Goal: Task Accomplishment & Management: Use online tool/utility

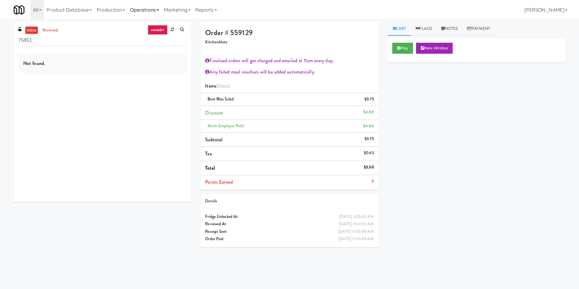
click at [140, 9] on link "Operations" at bounding box center [144, 10] width 34 height 20
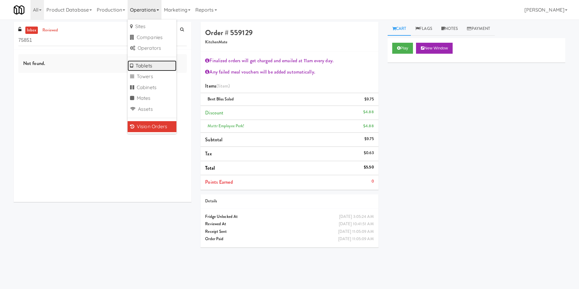
click at [158, 65] on link "Tablets" at bounding box center [151, 65] width 49 height 11
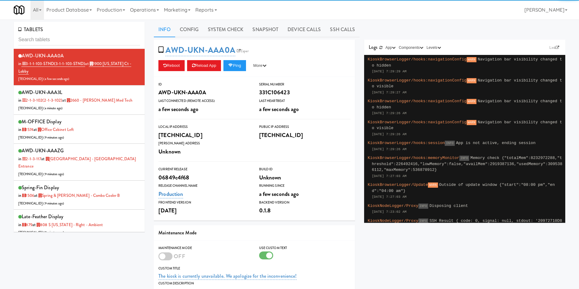
click at [99, 39] on input "text" at bounding box center [79, 39] width 122 height 11
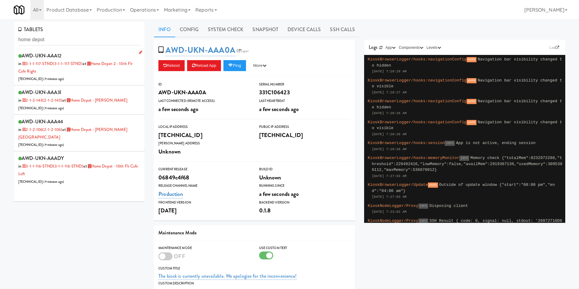
click at [95, 73] on div "AWD-UKN-AAA12 in 3-1-1-117-STND (3-1-1-117-STND) at Home Depot-2 - 10th Flr Caf…" at bounding box center [79, 66] width 122 height 31
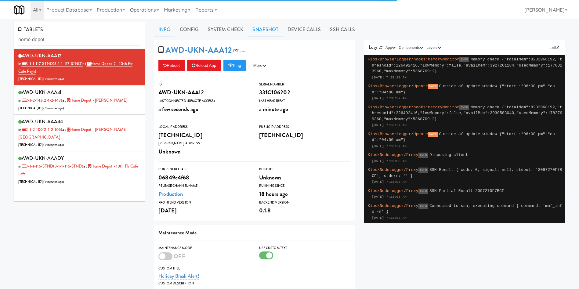
click at [260, 31] on link "Snapshot" at bounding box center [265, 29] width 35 height 15
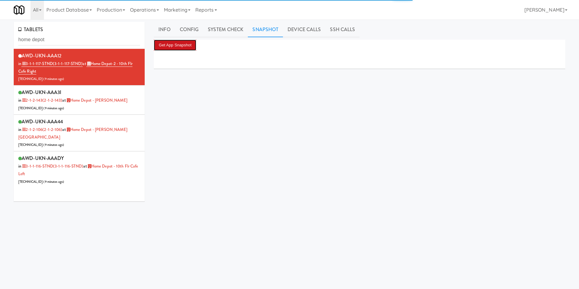
click at [184, 50] on button "Get App Snapshot" at bounding box center [175, 45] width 42 height 11
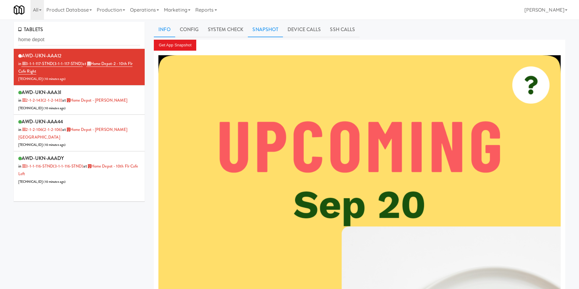
click at [154, 30] on link "Info" at bounding box center [164, 29] width 21 height 15
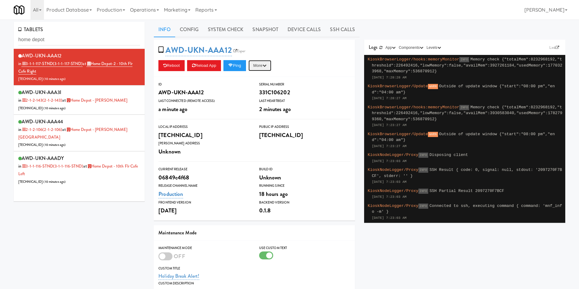
click at [264, 68] on button "More" at bounding box center [259, 65] width 23 height 11
click at [253, 90] on link "Restart Server" at bounding box center [246, 88] width 56 height 11
click at [224, 29] on link "System Check" at bounding box center [225, 29] width 45 height 15
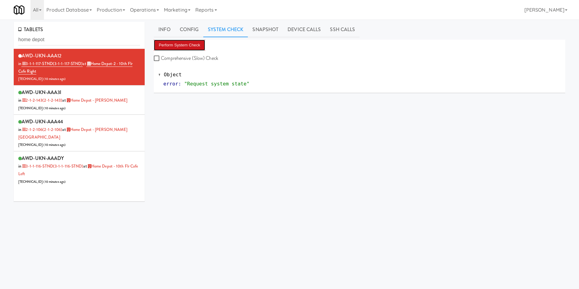
click at [186, 49] on button "Perform System Check" at bounding box center [179, 45] width 51 height 11
drag, startPoint x: 76, startPoint y: 41, endPoint x: 0, endPoint y: 42, distance: 76.3
click at [0, 42] on div "TABLETS home depot AWD-UKN-AAA12 in 3-1-1-117-STND (3-1-1-117-STND) at Home Dep…" at bounding box center [289, 145] width 579 height 246
click at [93, 167] on div "AWD-UKN-AAADY in 3-1-1-116-STND (3-1-1-116-STND) at Home Depot - 10th Flr Cafe …" at bounding box center [79, 169] width 122 height 31
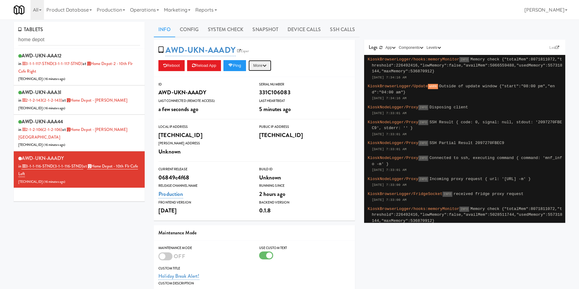
click at [266, 64] on button "More" at bounding box center [259, 65] width 23 height 11
click at [260, 87] on link "Restart Server" at bounding box center [246, 88] width 56 height 11
click at [102, 73] on div "AWD-UKN-AAA12 in 3-1-1-117-STND (3-1-1-117-STND) at Home Depot-2 - 10th Flr Caf…" at bounding box center [79, 66] width 122 height 31
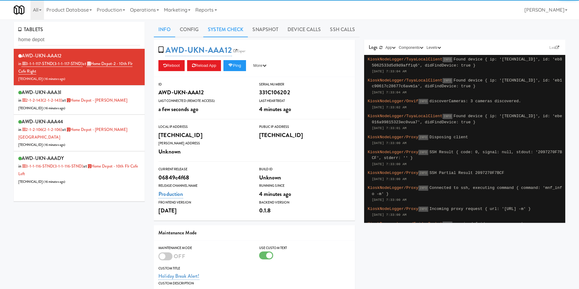
click at [237, 33] on link "System Check" at bounding box center [225, 29] width 45 height 15
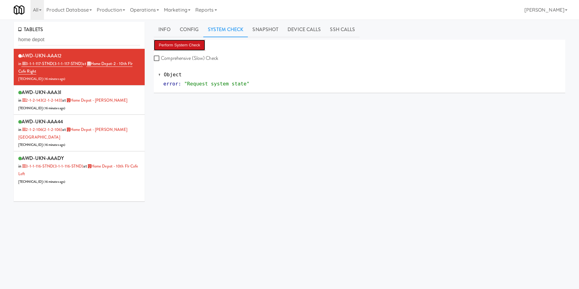
drag, startPoint x: 204, startPoint y: 46, endPoint x: 182, endPoint y: 48, distance: 21.8
click at [200, 46] on button "Perform System Check" at bounding box center [179, 45] width 51 height 11
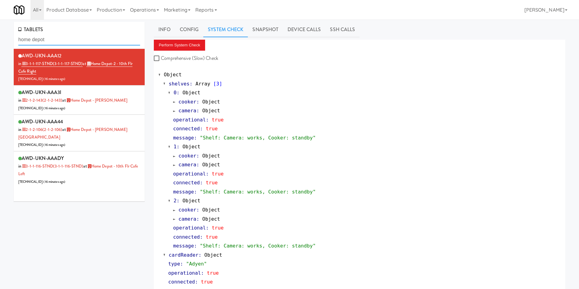
drag, startPoint x: 78, startPoint y: 42, endPoint x: 0, endPoint y: 44, distance: 77.8
click at [0, 44] on div "TABLETS home depot AWD-UKN-AAA12 in 3-1-1-117-STND (3-1-1-117-STND) at Home Dep…" at bounding box center [289, 253] width 579 height 463
click at [113, 135] on div "AWD-UKN-AAA44 in 2-1-2-106 (2-1-2-106) at Home Depot - Bolton IC 206.0.69.112 (…" at bounding box center [79, 132] width 122 height 31
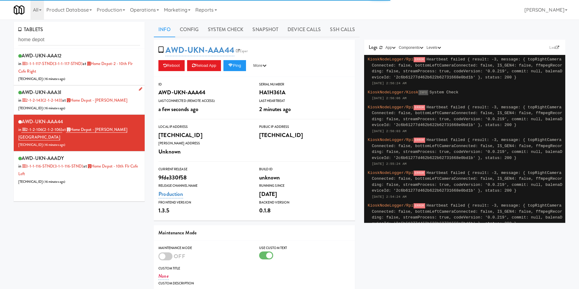
click at [126, 101] on div "AWD-UKN-AAA3I in 2-1-2-143 (2-1-2-143) at Home Depot - Vaughn DC 206.0.69.54 ( …" at bounding box center [79, 100] width 122 height 24
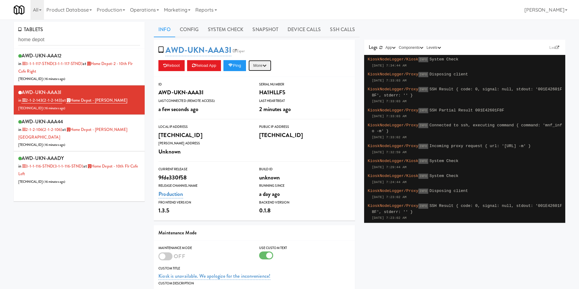
click at [264, 67] on button "More" at bounding box center [259, 65] width 23 height 11
click at [261, 87] on link "Restart Server" at bounding box center [246, 88] width 56 height 11
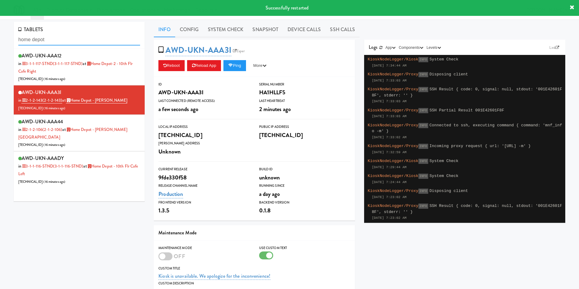
click at [77, 38] on input "home depot" at bounding box center [79, 39] width 122 height 11
drag, startPoint x: 77, startPoint y: 38, endPoint x: 0, endPoint y: 42, distance: 77.6
click at [0, 42] on div "TABLETS home depot AWD-UKN-AAA12 in 3-1-1-117-STND (3-1-1-117-STND) at Home Dep…" at bounding box center [289, 195] width 579 height 347
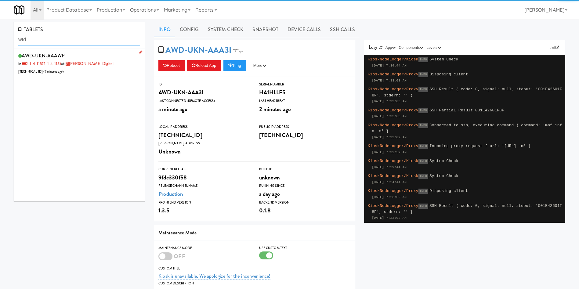
type input "wtd"
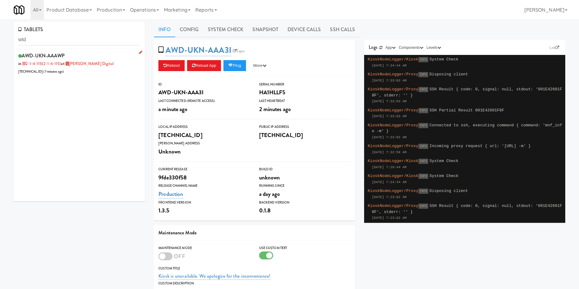
drag, startPoint x: 78, startPoint y: 71, endPoint x: 104, endPoint y: 68, distance: 26.1
click at [78, 71] on div "AWD-UKN-AAAWP in 2-1-4-115 (2-1-4-115) at William Thomas Digital 206.0.69.41 ( …" at bounding box center [79, 63] width 122 height 24
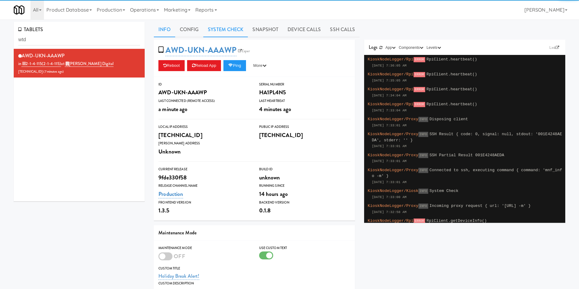
click at [232, 30] on link "System Check" at bounding box center [225, 29] width 45 height 15
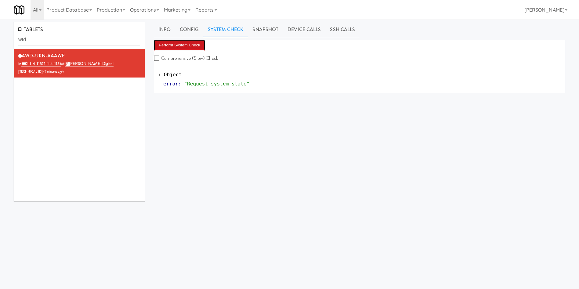
click at [190, 42] on button "Perform System Check" at bounding box center [179, 45] width 51 height 11
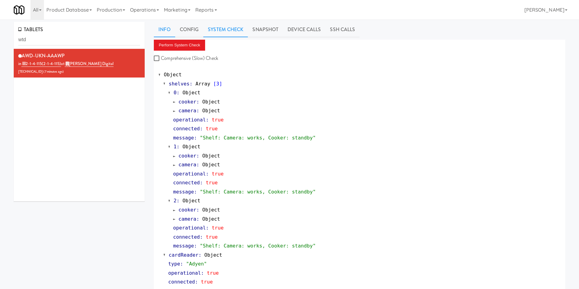
click at [164, 33] on link "Info" at bounding box center [164, 29] width 21 height 15
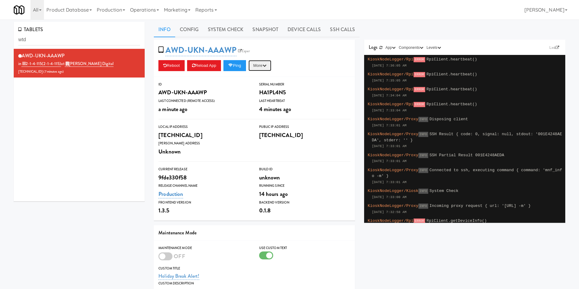
click at [271, 65] on button "More" at bounding box center [259, 65] width 23 height 11
click at [257, 86] on link "Restart Server" at bounding box center [246, 88] width 56 height 11
click at [38, 110] on div "AWD-UKN-AAAWP in 2-1-4-115 (2-1-4-115) at William Thomas Digital 206.0.69.41 ( …" at bounding box center [79, 125] width 131 height 153
click at [150, 8] on link "Operations" at bounding box center [144, 10] width 34 height 20
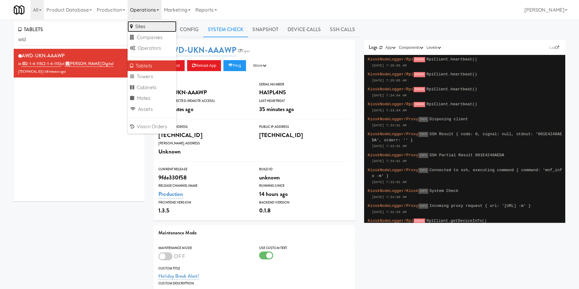
drag, startPoint x: 156, startPoint y: 28, endPoint x: 222, endPoint y: 28, distance: 66.5
click at [156, 28] on link "Sites" at bounding box center [151, 26] width 49 height 11
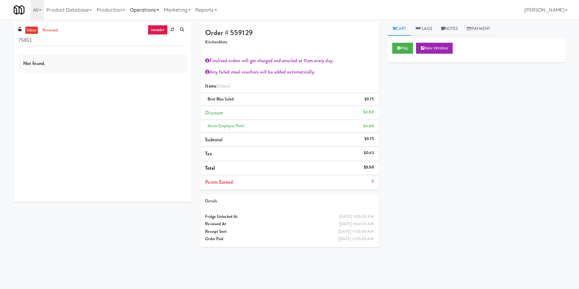
click at [145, 12] on link "Operations" at bounding box center [144, 10] width 34 height 20
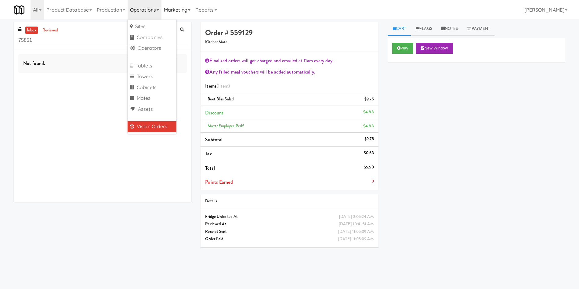
click at [191, 13] on link "Marketing" at bounding box center [176, 10] width 31 height 20
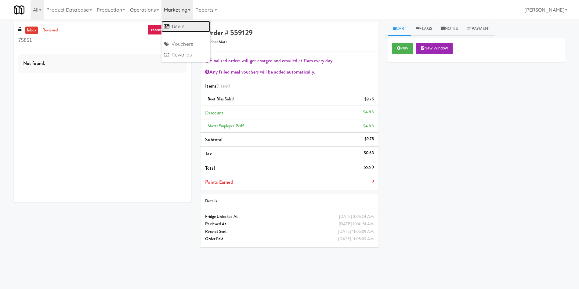
click at [191, 27] on link "Users" at bounding box center [185, 26] width 49 height 11
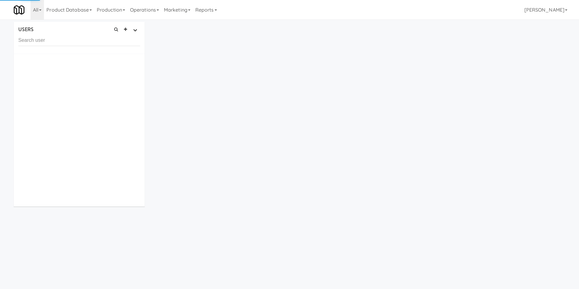
click at [110, 39] on input "text" at bounding box center [79, 40] width 122 height 11
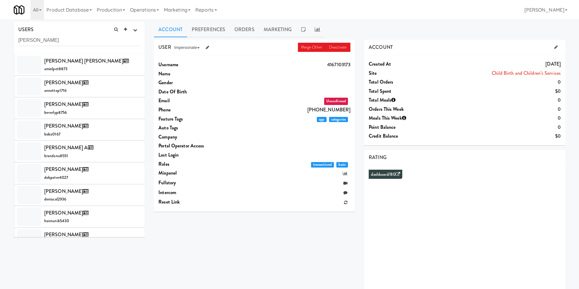
drag, startPoint x: 33, startPoint y: 40, endPoint x: 0, endPoint y: 36, distance: 32.9
click at [0, 36] on div "USERS active Ordered this week Didn't order this week 1 this week 2 this week 3…" at bounding box center [289, 163] width 579 height 282
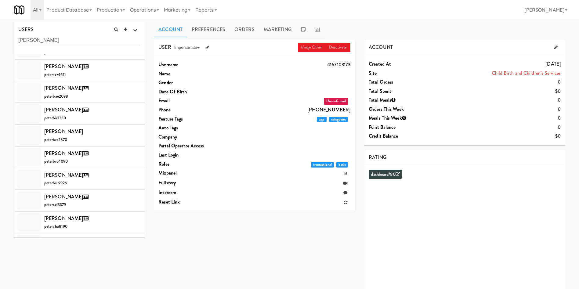
scroll to position [641, 0]
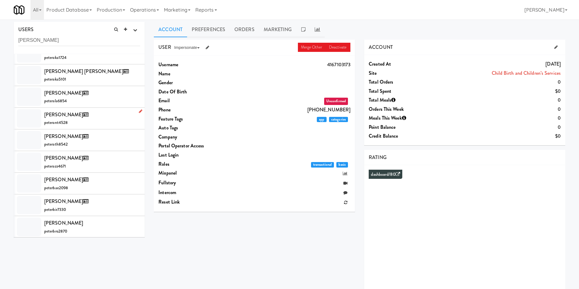
drag, startPoint x: 31, startPoint y: 113, endPoint x: 66, endPoint y: 110, distance: 35.5
click at [31, 114] on div at bounding box center [29, 118] width 24 height 18
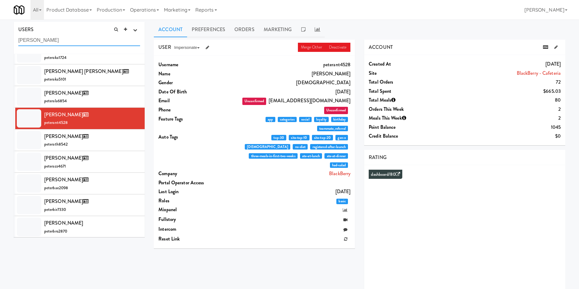
click at [101, 43] on input "[PERSON_NAME]" at bounding box center [79, 40] width 122 height 11
drag, startPoint x: 81, startPoint y: 40, endPoint x: 0, endPoint y: 39, distance: 80.5
click at [0, 39] on div "USERS active Ordered this week Didn't order this week 1 this week 2 this week 3…" at bounding box center [289, 163] width 579 height 282
paste input "[EMAIL_ADDRESS][DOMAIN_NAME]"
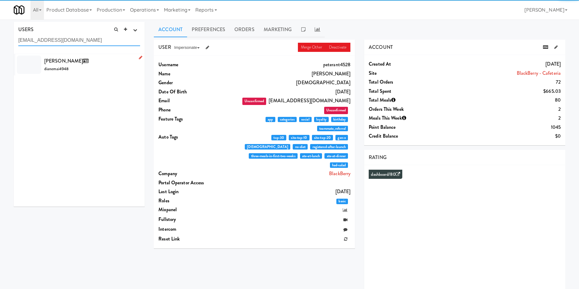
type input "[EMAIL_ADDRESS][DOMAIN_NAME]"
click at [29, 57] on div at bounding box center [29, 65] width 24 height 18
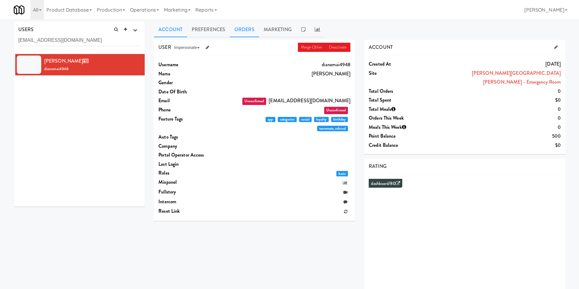
click at [240, 29] on link "Orders" at bounding box center [244, 29] width 29 height 15
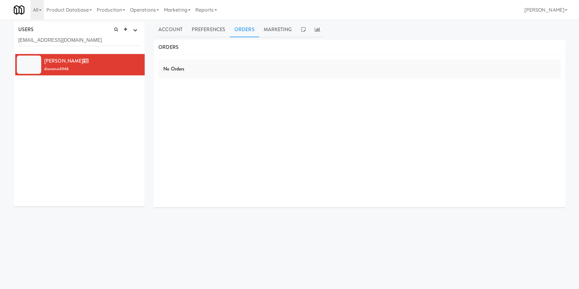
click at [247, 30] on link "Orders" at bounding box center [244, 29] width 29 height 15
click at [173, 27] on link "Account" at bounding box center [170, 29] width 33 height 15
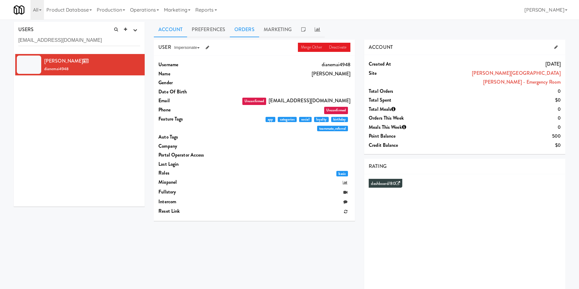
click at [246, 25] on link "Orders" at bounding box center [244, 29] width 29 height 15
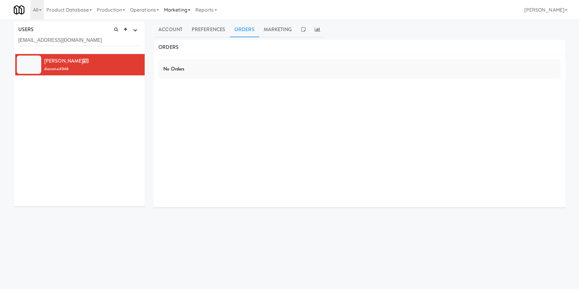
click at [183, 12] on link "Marketing" at bounding box center [176, 10] width 31 height 20
click at [157, 12] on link "Operations" at bounding box center [144, 10] width 34 height 20
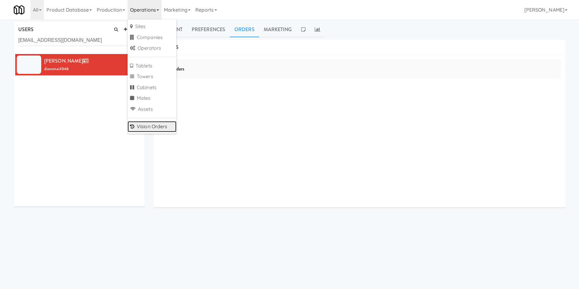
click at [146, 127] on link "Vision Orders" at bounding box center [151, 126] width 49 height 11
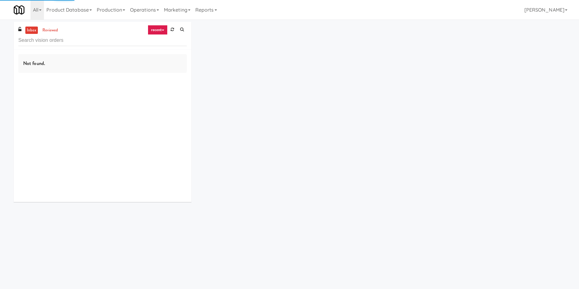
click at [79, 43] on input "text" at bounding box center [102, 40] width 168 height 11
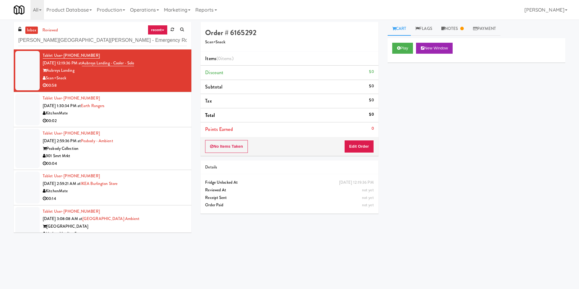
type input "[PERSON_NAME][GEOGRAPHIC_DATA][PERSON_NAME] - Emergency Room"
click at [31, 30] on link "inbox" at bounding box center [31, 31] width 13 height 8
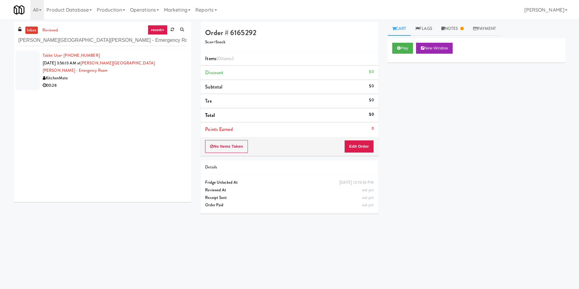
click at [22, 70] on div at bounding box center [27, 70] width 24 height 39
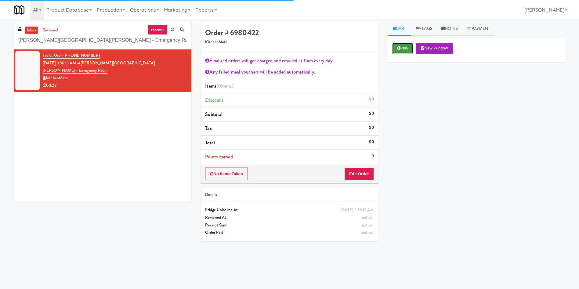
click at [405, 45] on button "Play" at bounding box center [402, 48] width 21 height 11
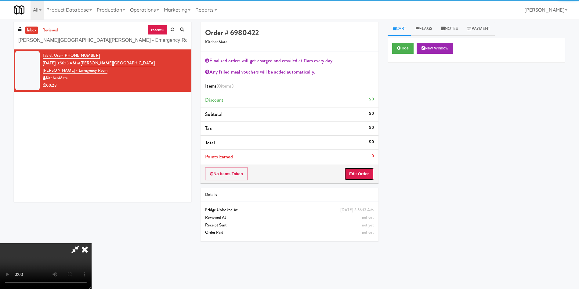
click at [360, 172] on button "Edit Order" at bounding box center [359, 173] width 30 height 13
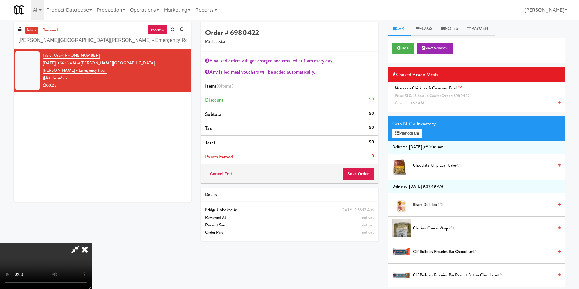
scroll to position [113, 0]
click at [358, 269] on div "Order # 6980422 KitchenMate Finalized orders will get charged and emailed at 11…" at bounding box center [383, 154] width 374 height 264
click at [92, 243] on icon at bounding box center [84, 249] width 13 height 12
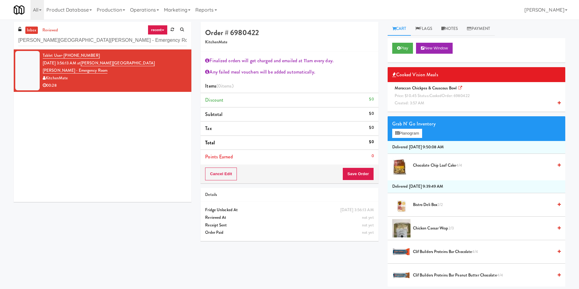
click at [465, 99] on div "Moroccan Chickpea & Couscous Bowl Price: $10.45 Status: cooked Order: 6980422 C…" at bounding box center [476, 95] width 168 height 23
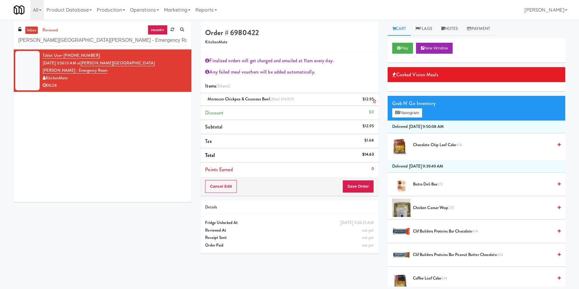
drag, startPoint x: 270, startPoint y: 100, endPoint x: 203, endPoint y: 100, distance: 66.5
click at [203, 100] on li "Moroccan Chickpea & Couscous Bowl (Meal 314317) $12.95" at bounding box center [289, 99] width 178 height 13
copy span "Moroccan Chickpea & Couscous Bowl"
click at [358, 40] on h5 "KitchenMate" at bounding box center [289, 42] width 168 height 5
